Goal: Task Accomplishment & Management: Manage account settings

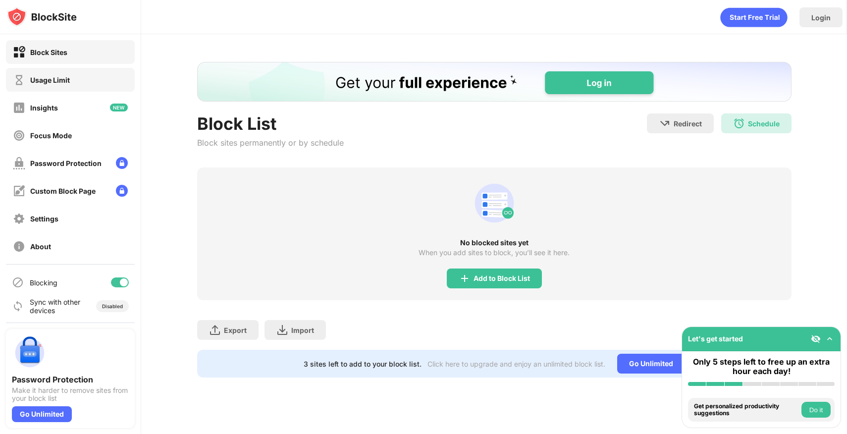
click at [40, 79] on div "Usage Limit" at bounding box center [50, 80] width 40 height 8
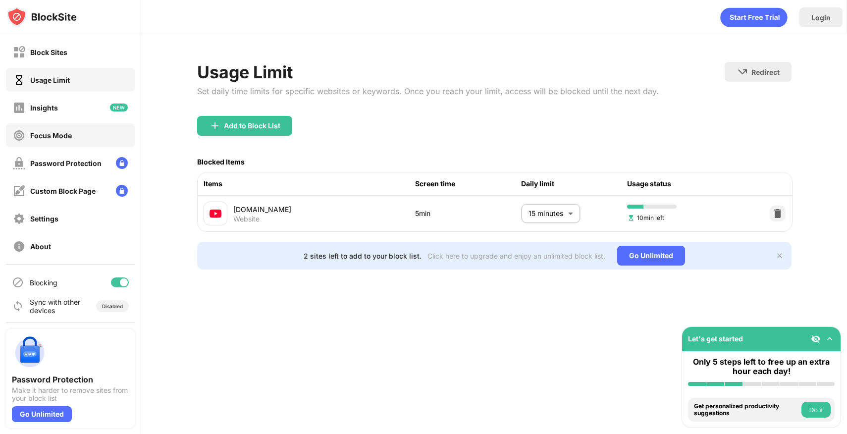
click at [57, 134] on div "Focus Mode" at bounding box center [51, 135] width 42 height 8
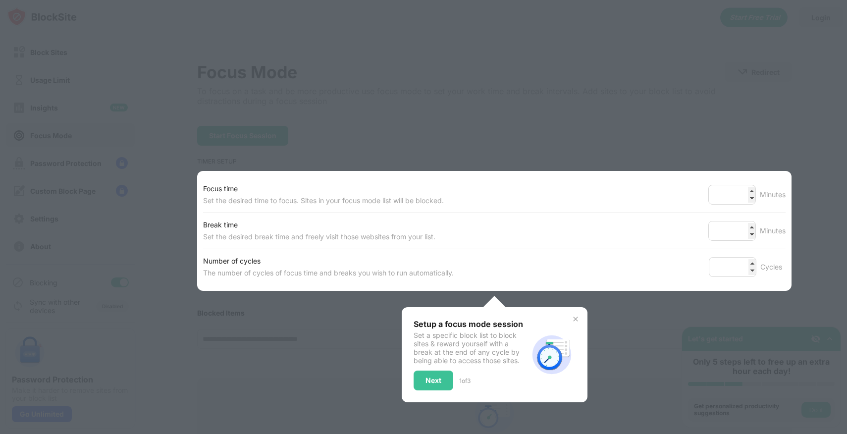
click at [310, 105] on div at bounding box center [423, 217] width 847 height 434
click at [427, 379] on div "Next" at bounding box center [433, 380] width 16 height 8
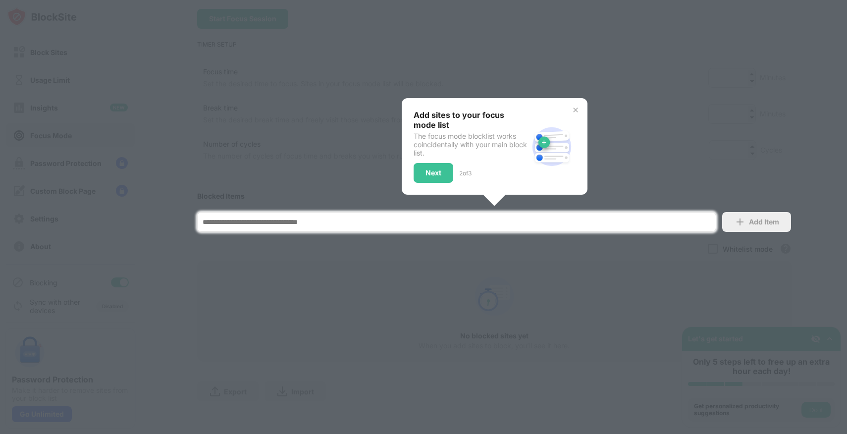
scroll to position [121, 0]
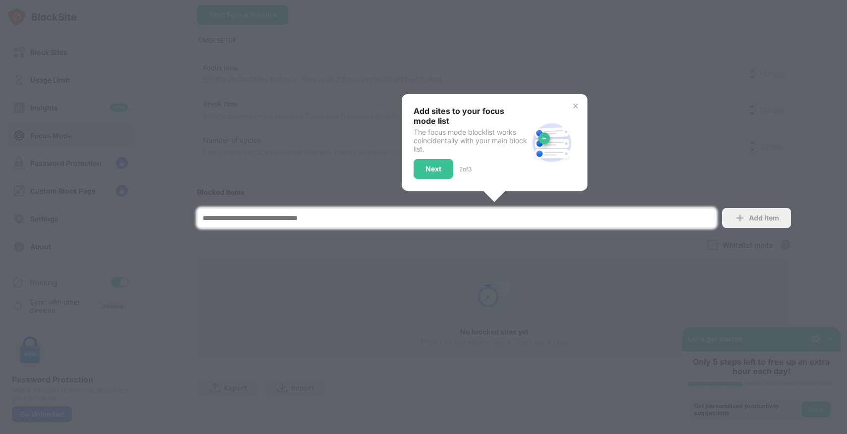
click at [697, 273] on div at bounding box center [423, 217] width 847 height 434
click at [443, 161] on div "Next" at bounding box center [434, 169] width 40 height 20
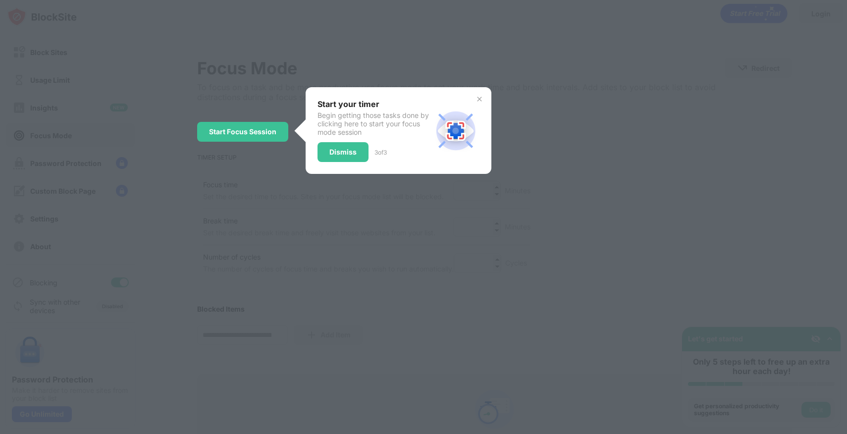
scroll to position [0, 0]
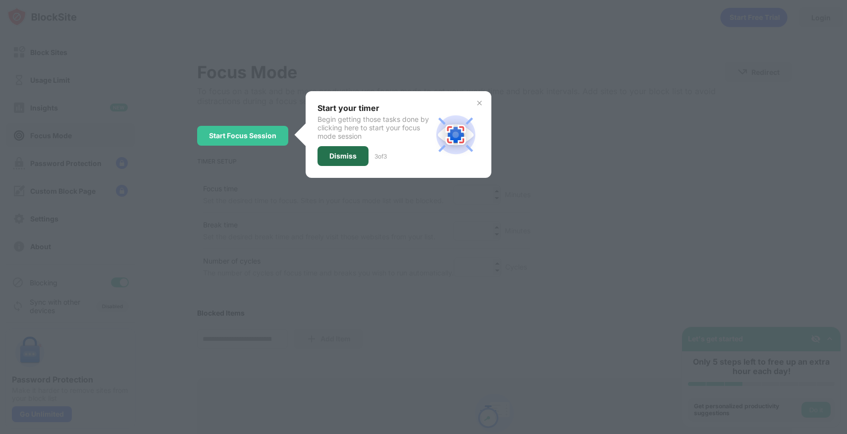
click at [340, 155] on div "Dismiss" at bounding box center [342, 156] width 27 height 8
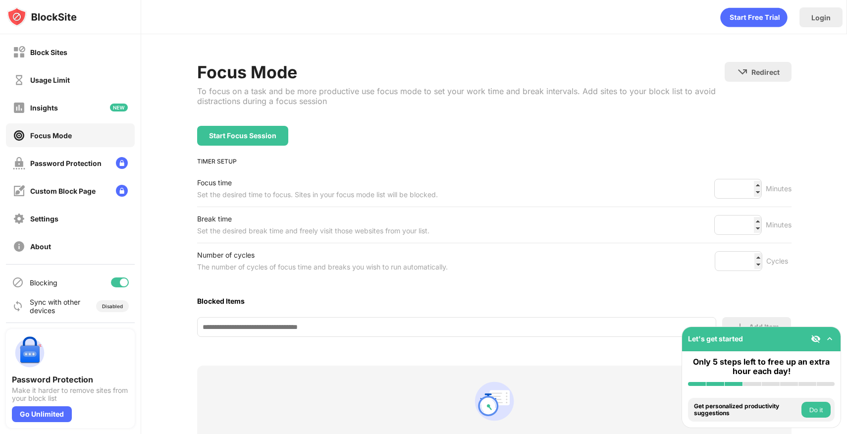
scroll to position [7, 0]
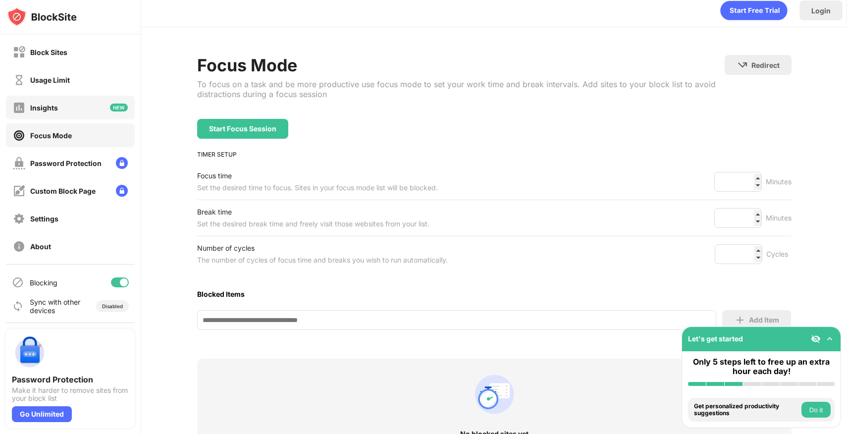
click at [58, 108] on div "Insights" at bounding box center [70, 108] width 129 height 24
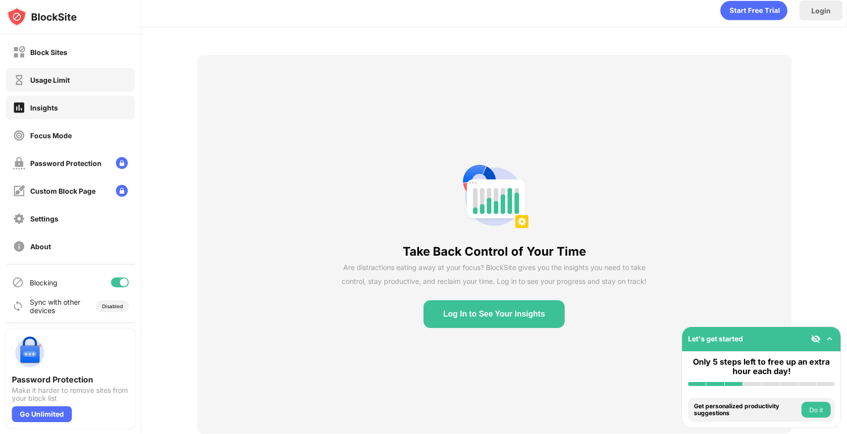
click at [68, 84] on div "Usage Limit" at bounding box center [41, 80] width 57 height 12
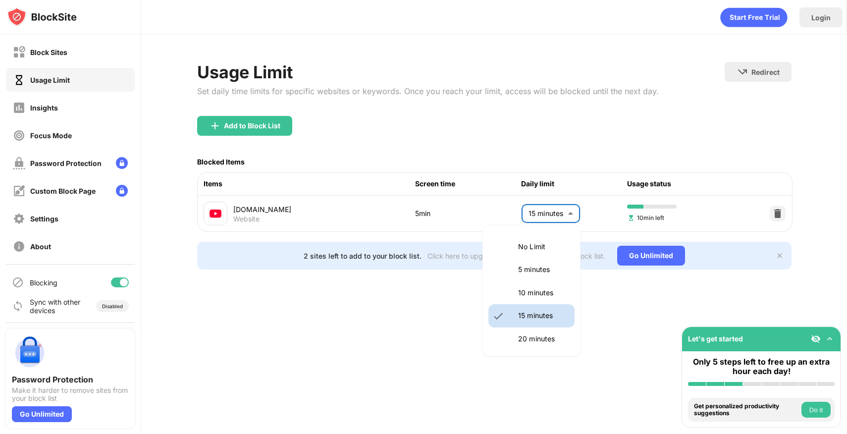
click at [560, 219] on body "Block Sites Usage Limit Insights Focus Mode Password Protection Custom Block Pa…" at bounding box center [423, 217] width 847 height 434
click at [548, 117] on div at bounding box center [423, 217] width 847 height 434
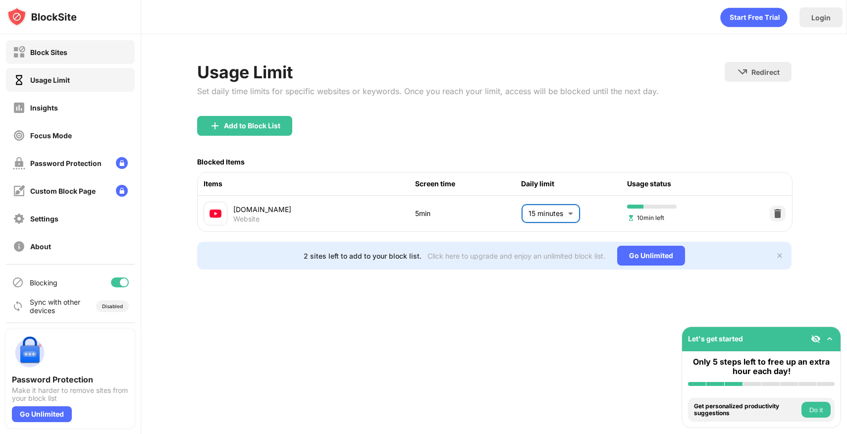
click at [72, 56] on div "Block Sites" at bounding box center [70, 52] width 129 height 24
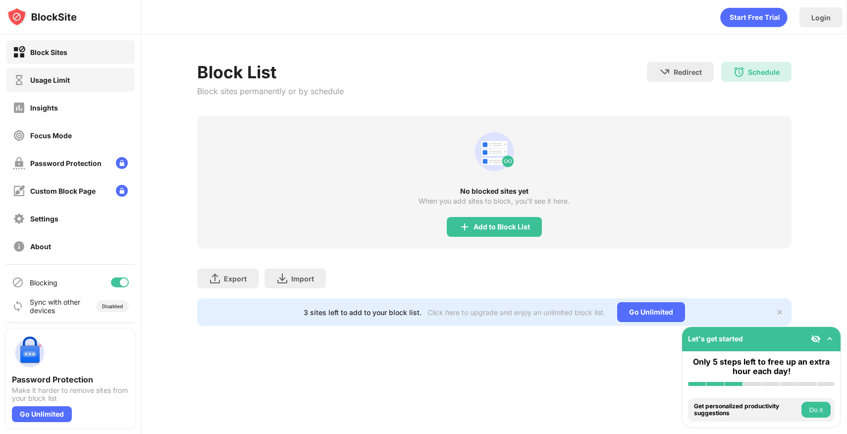
click at [70, 73] on div "Usage Limit" at bounding box center [70, 80] width 129 height 24
